Goal: Task Accomplishment & Management: Manage account settings

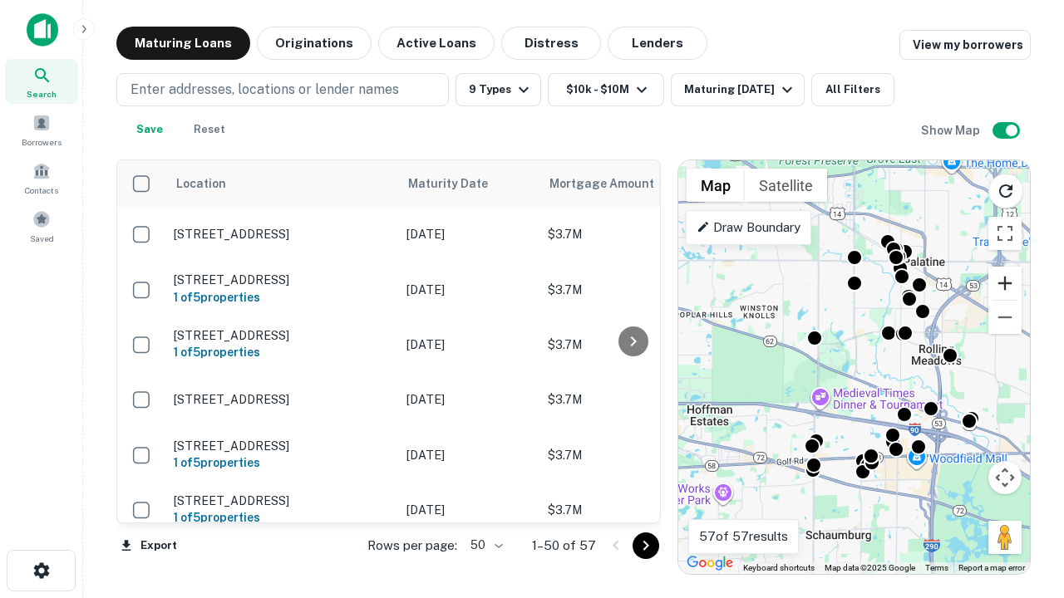
click at [1005, 283] on button "Zoom in" at bounding box center [1004, 283] width 33 height 33
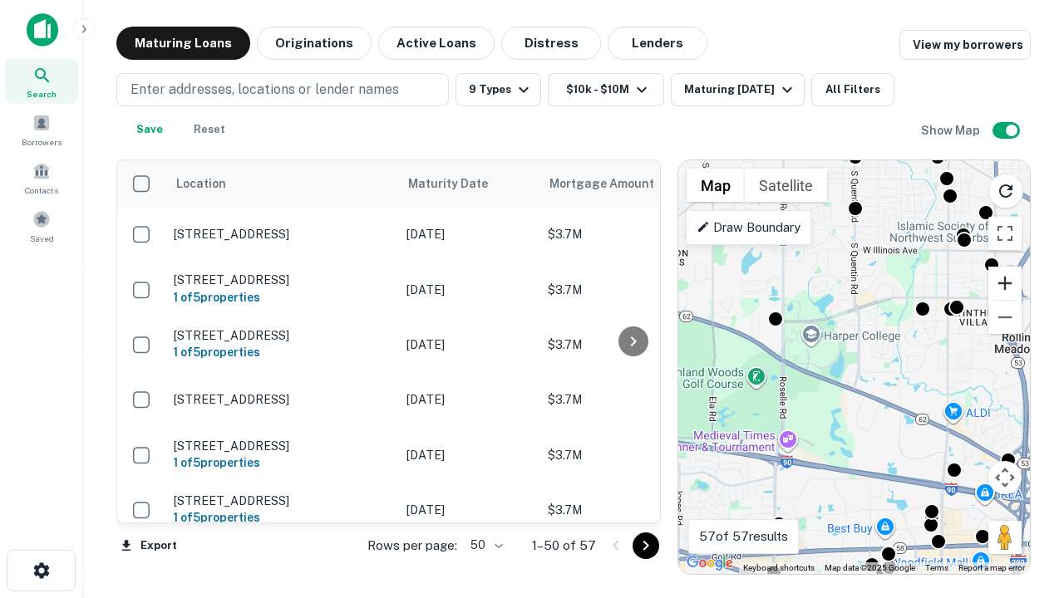
click at [1005, 283] on button "Zoom in" at bounding box center [1004, 283] width 33 height 33
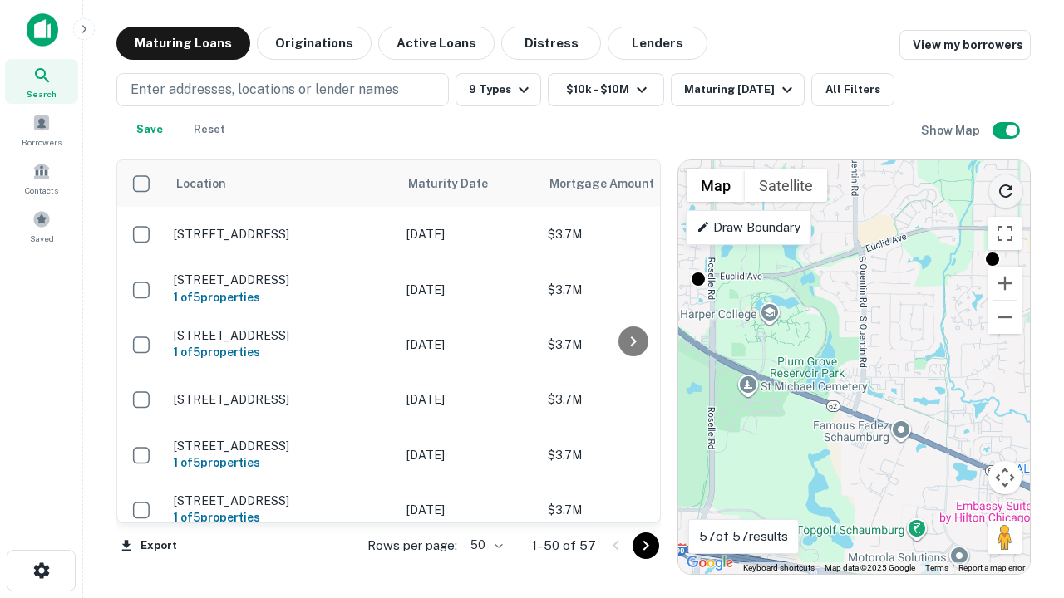
click at [1005, 188] on icon "Reload search area" at bounding box center [1005, 191] width 20 height 20
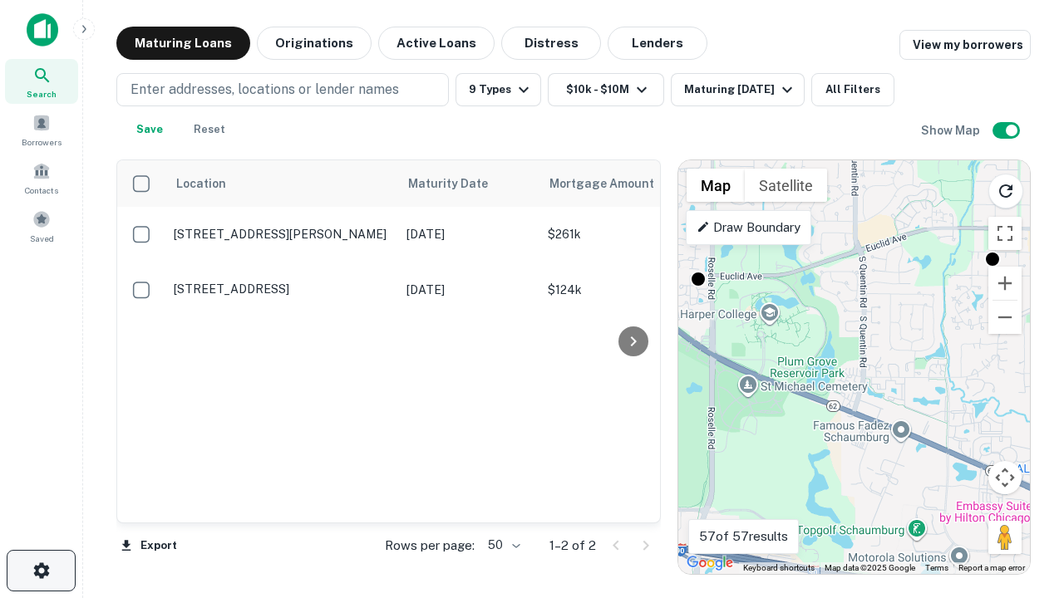
click at [41, 571] on icon "button" at bounding box center [42, 571] width 20 height 20
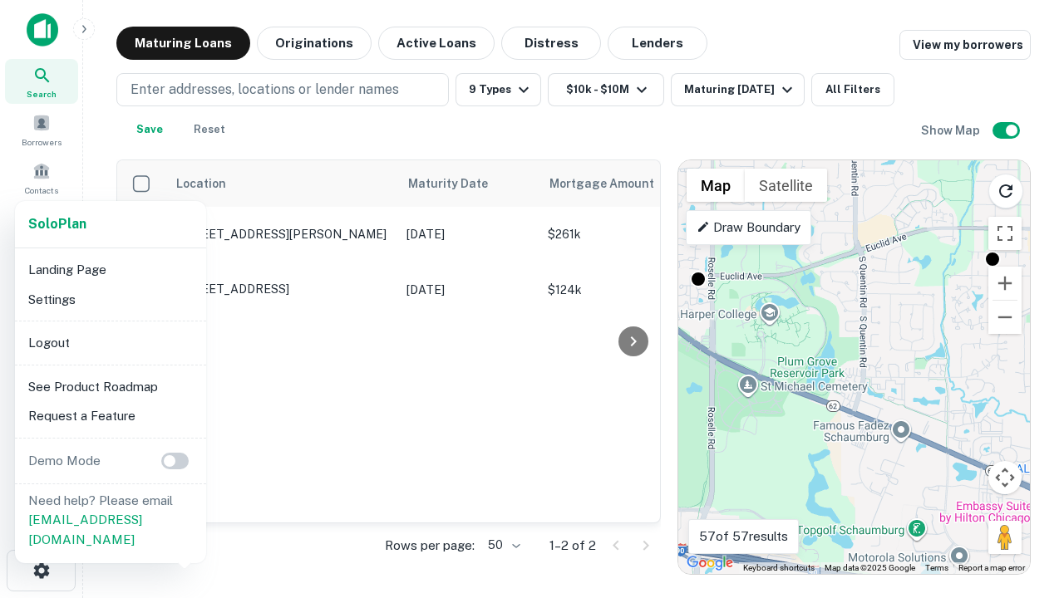
click at [110, 342] on li "Logout" at bounding box center [111, 343] width 178 height 30
